Goal: Transaction & Acquisition: Purchase product/service

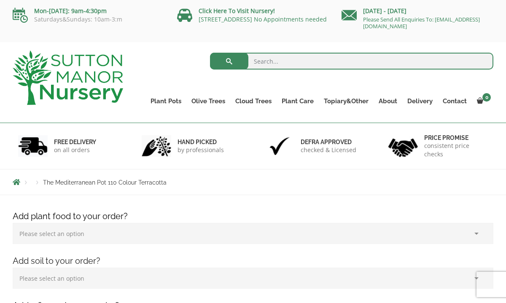
click at [212, 187] on div "Products The Mediterranean Pot 110 Colour Terracotta" at bounding box center [252, 181] width 493 height 25
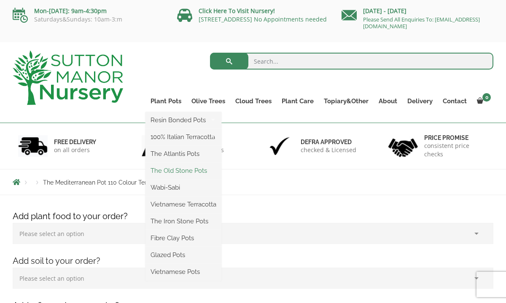
click at [171, 172] on link "The Old Stone Pots" at bounding box center [183, 170] width 76 height 13
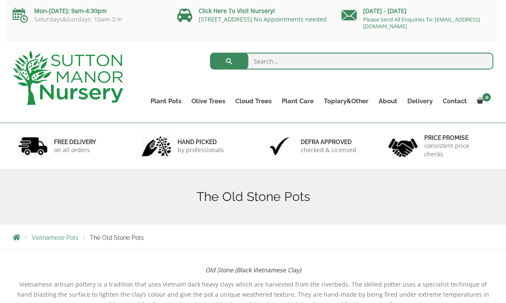
click at [164, 161] on div "hand picked by professionals" at bounding box center [192, 146] width 124 height 46
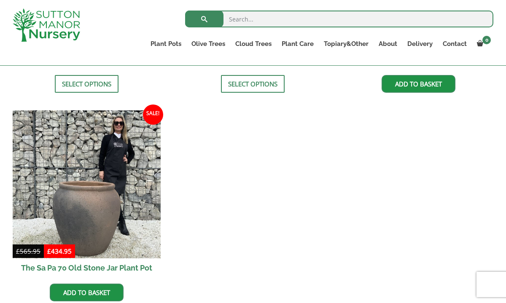
scroll to position [690, 0]
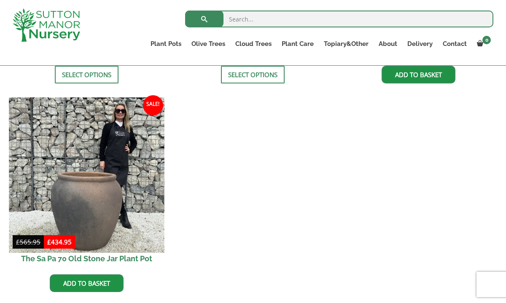
click at [94, 178] on img at bounding box center [86, 174] width 155 height 155
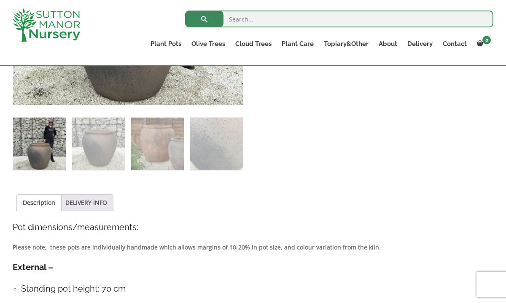
scroll to position [320, 0]
